Goal: Information Seeking & Learning: Check status

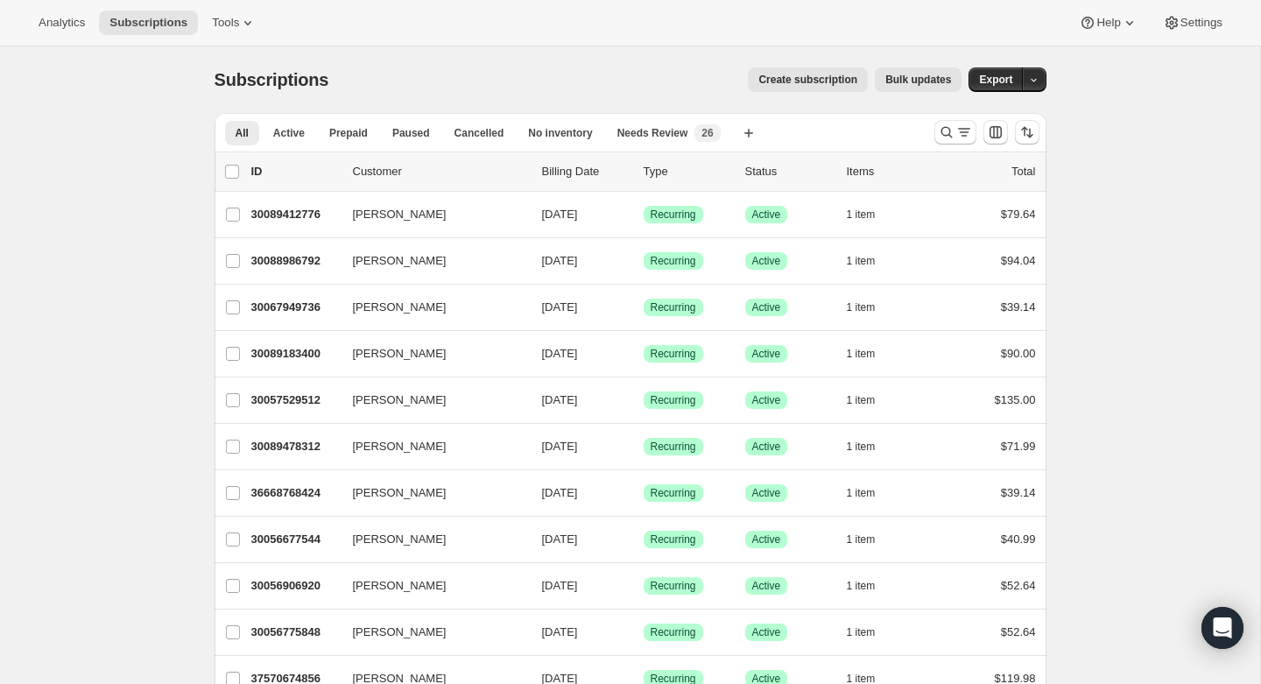
click at [86, 9] on div "Analytics Subscriptions Tools Help Settings" at bounding box center [630, 23] width 1261 height 46
click at [82, 17] on span "Analytics" at bounding box center [62, 23] width 46 height 14
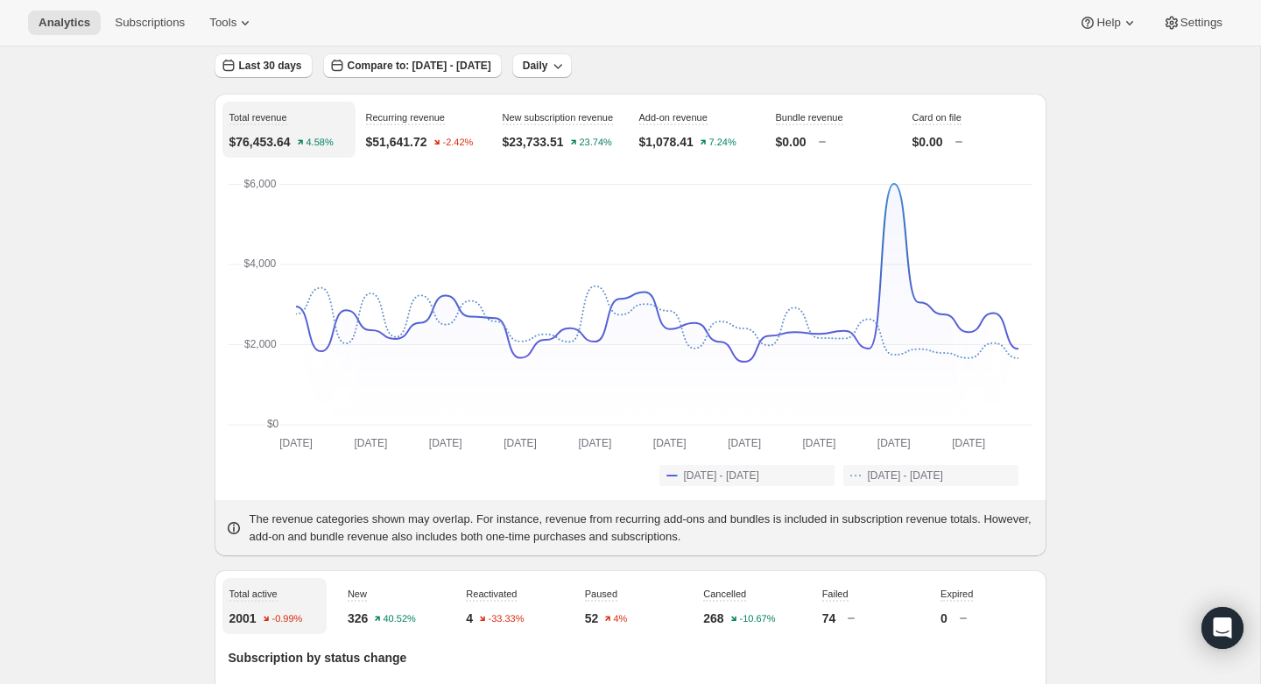
scroll to position [102, 0]
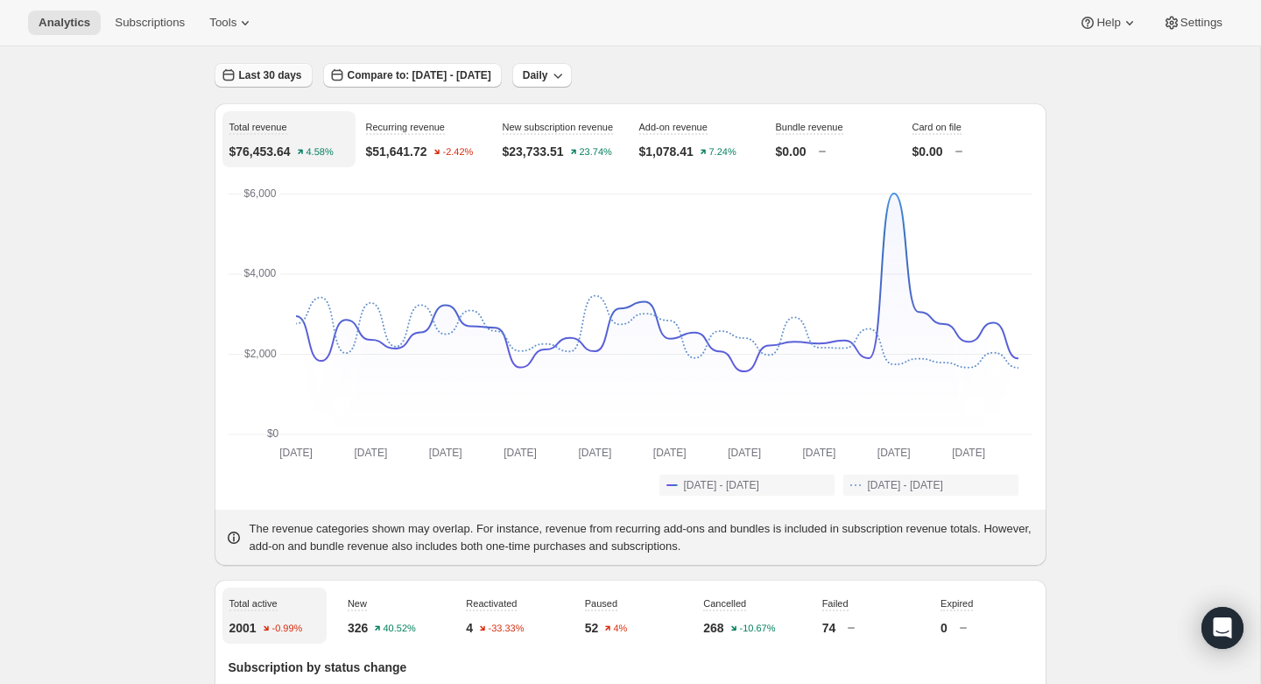
click at [262, 84] on button "Last 30 days" at bounding box center [264, 75] width 98 height 25
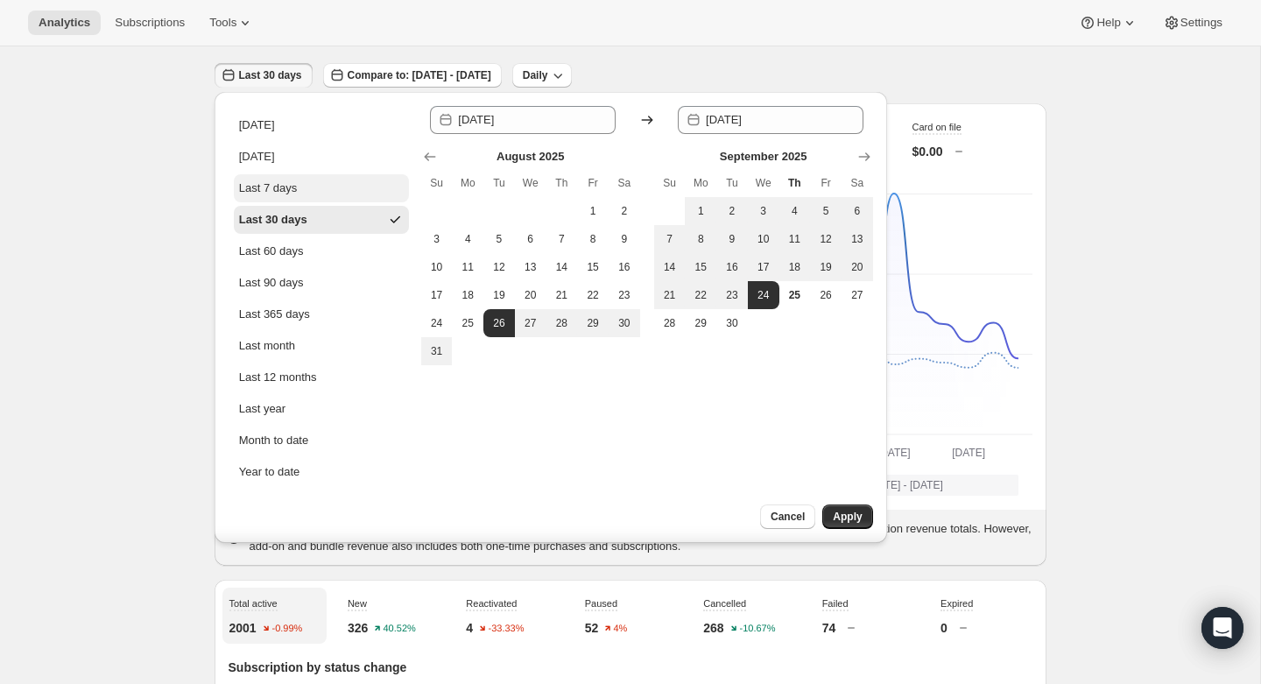
click at [291, 197] on button "Last 7 days" at bounding box center [321, 188] width 175 height 28
type input "[DATE]"
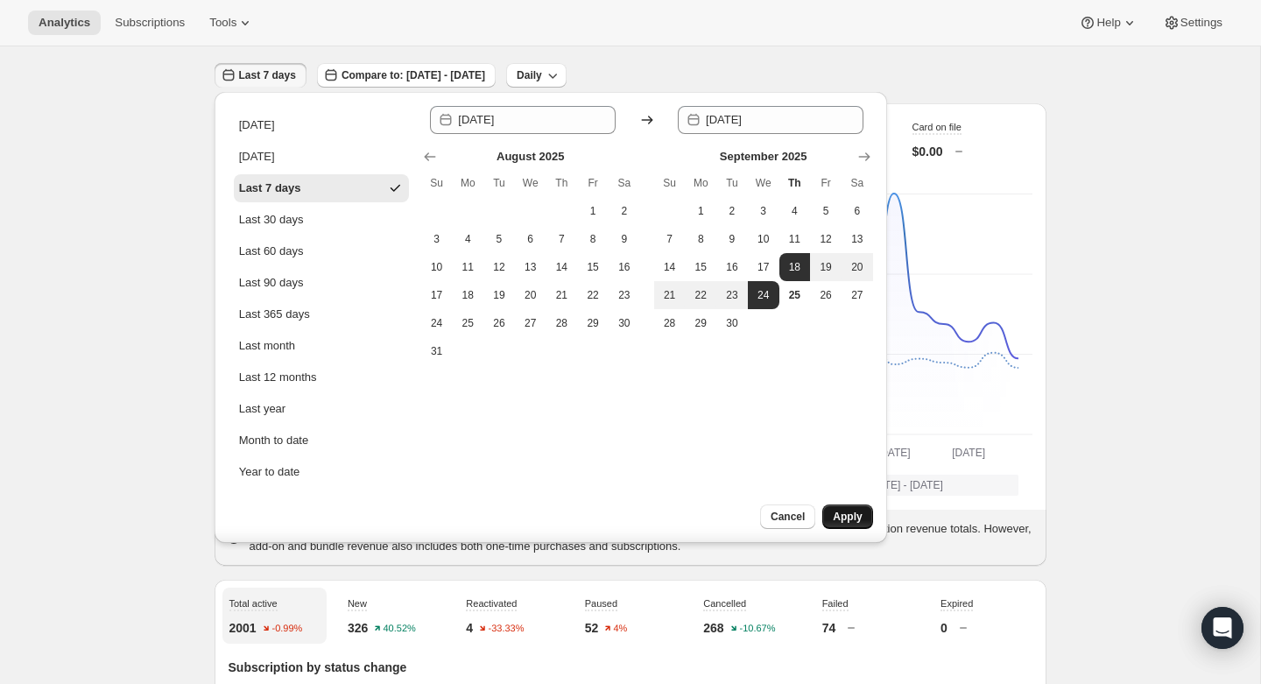
click at [843, 515] on span "Apply" at bounding box center [847, 517] width 29 height 14
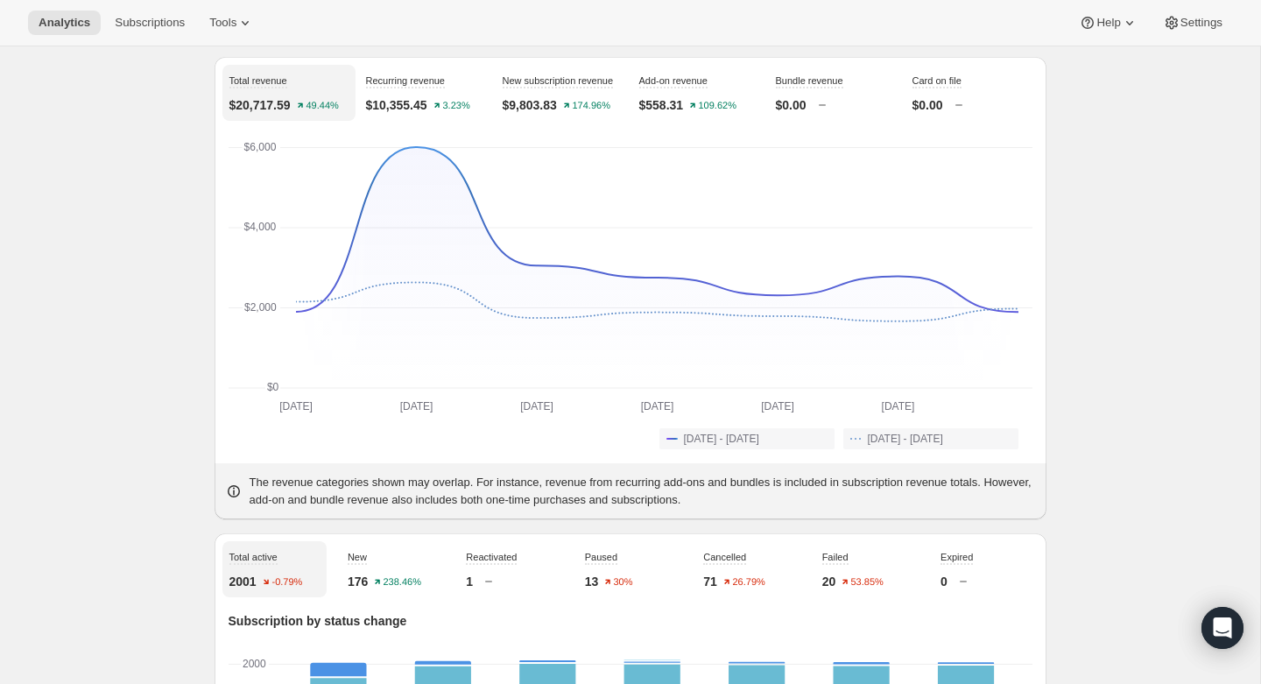
scroll to position [0, 0]
